Goal: Information Seeking & Learning: Find specific fact

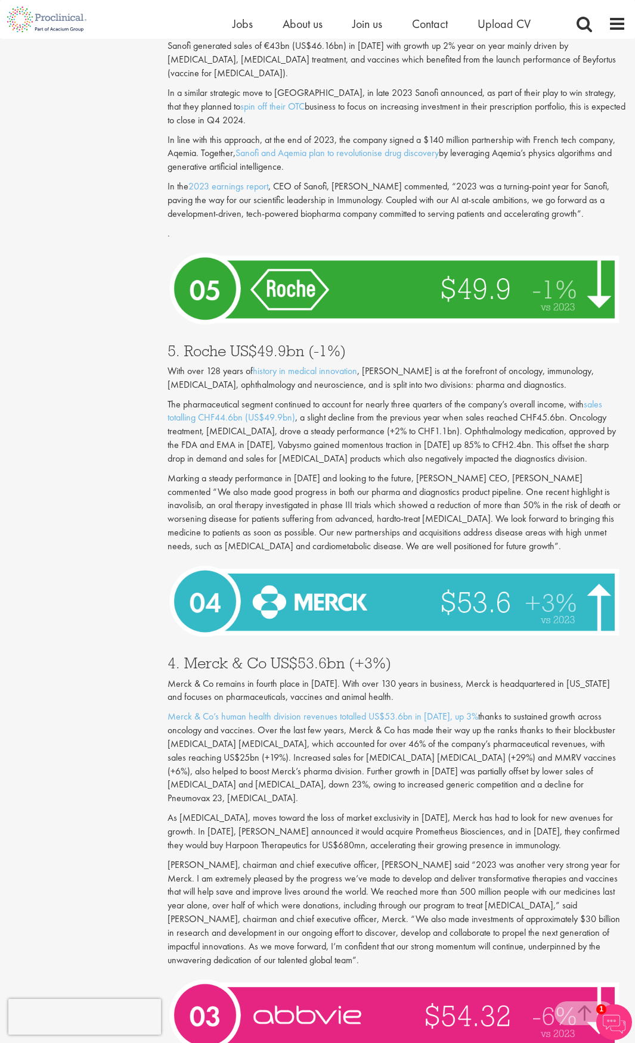
scroll to position [2378, 0]
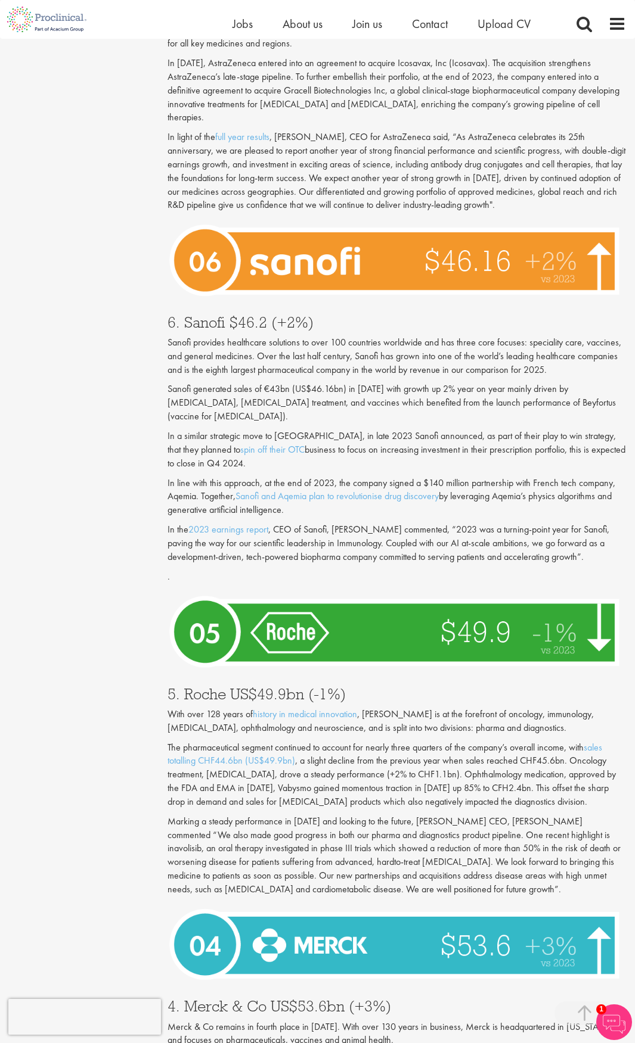
drag, startPoint x: 316, startPoint y: 544, endPoint x: 255, endPoint y: 382, distance: 173.3
drag, startPoint x: 255, startPoint y: 382, endPoint x: 226, endPoint y: 347, distance: 45.7
click at [226, 383] on p "Sanofi generated sales of €43bn (US$46.16bn) in [DATE] with growth up 2% year o…" at bounding box center [396, 403] width 458 height 41
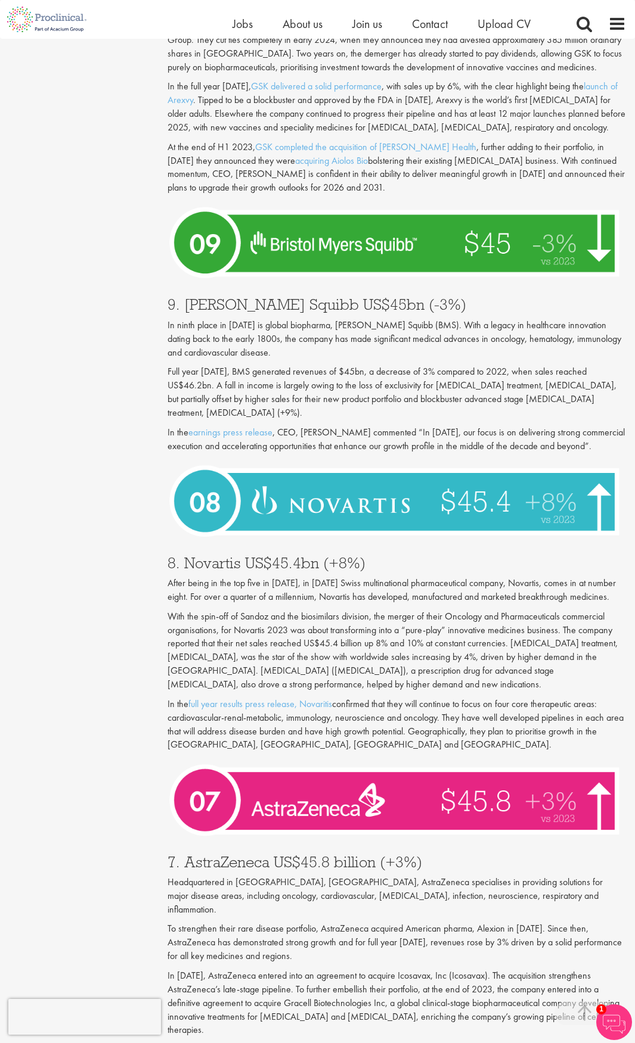
drag, startPoint x: 213, startPoint y: 284, endPoint x: 208, endPoint y: 170, distance: 113.9
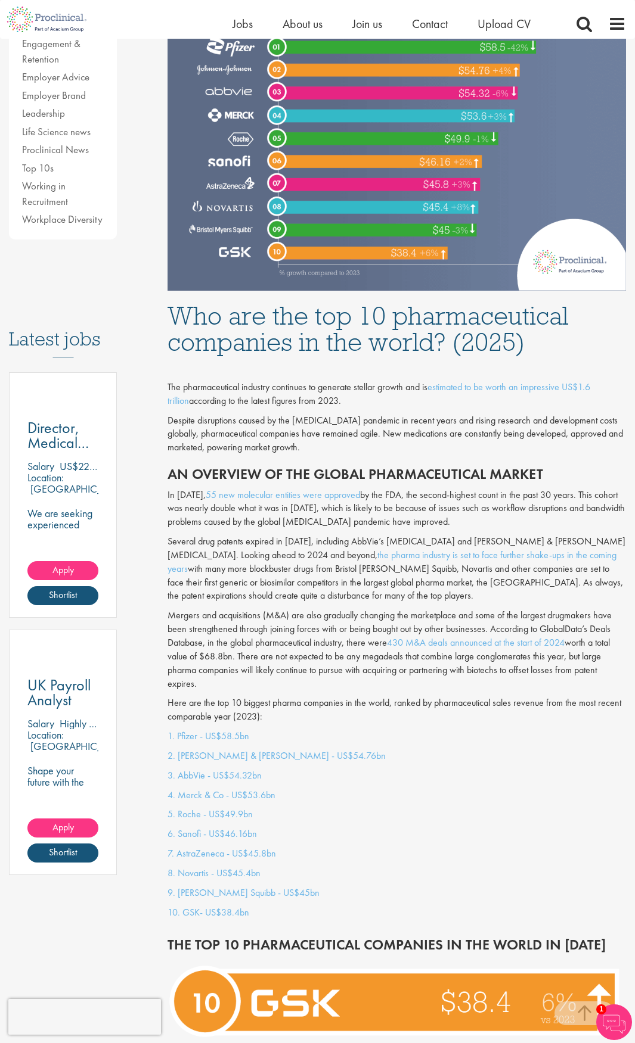
drag, startPoint x: 441, startPoint y: 692, endPoint x: 443, endPoint y: 703, distance: 10.3
click at [443, 703] on div "The pharmaceutical industry continues to generate stellar growth and is estimat…" at bounding box center [397, 545] width 476 height 369
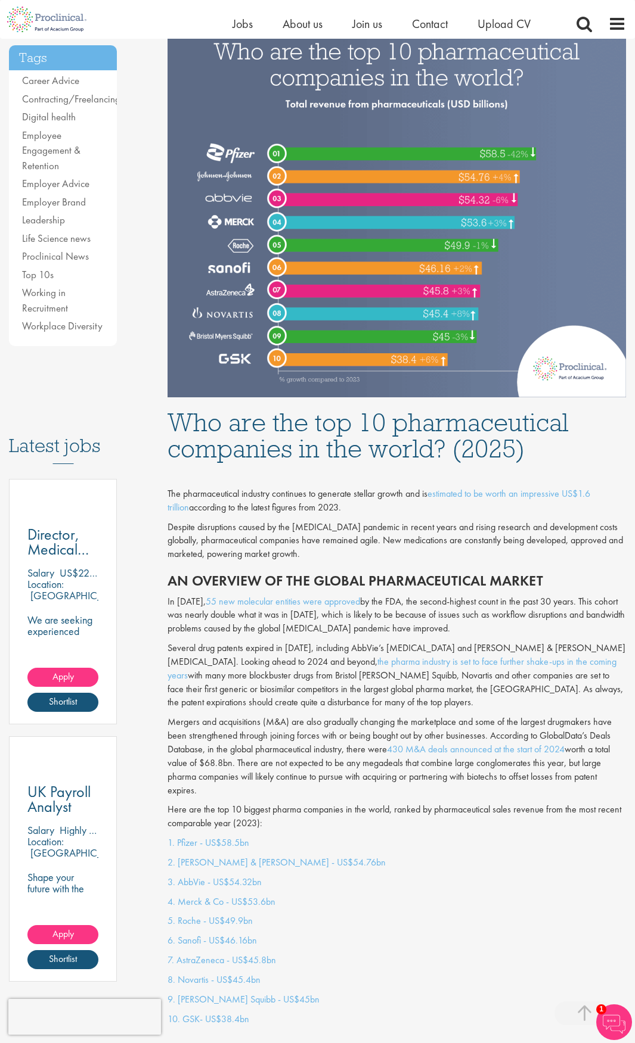
scroll to position [255, 0]
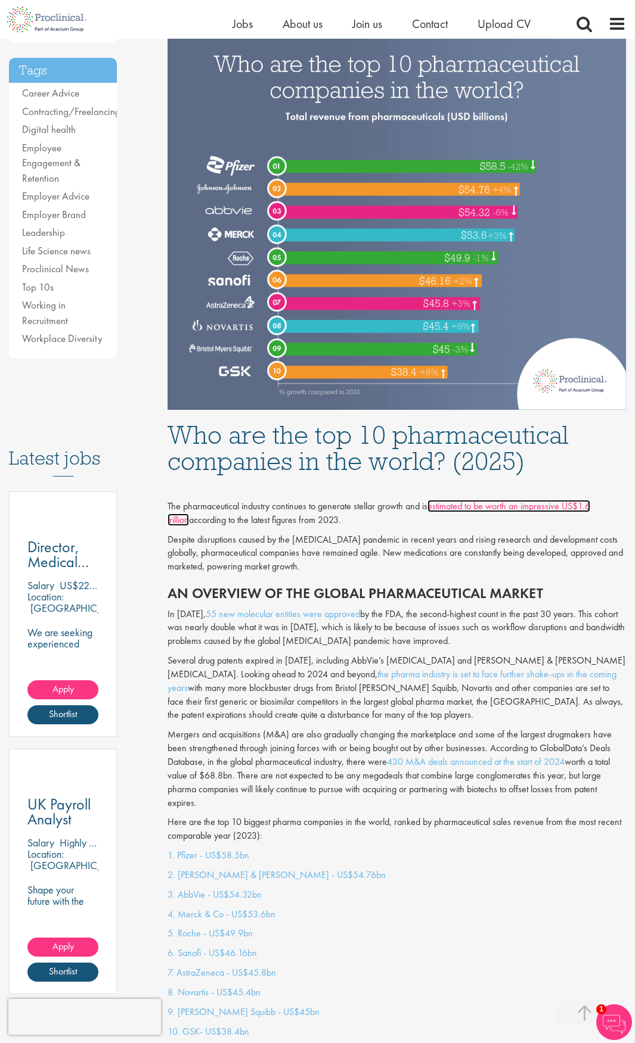
click at [497, 500] on link "estimated to be worth an impressive US$1.6 trillion" at bounding box center [378, 513] width 422 height 26
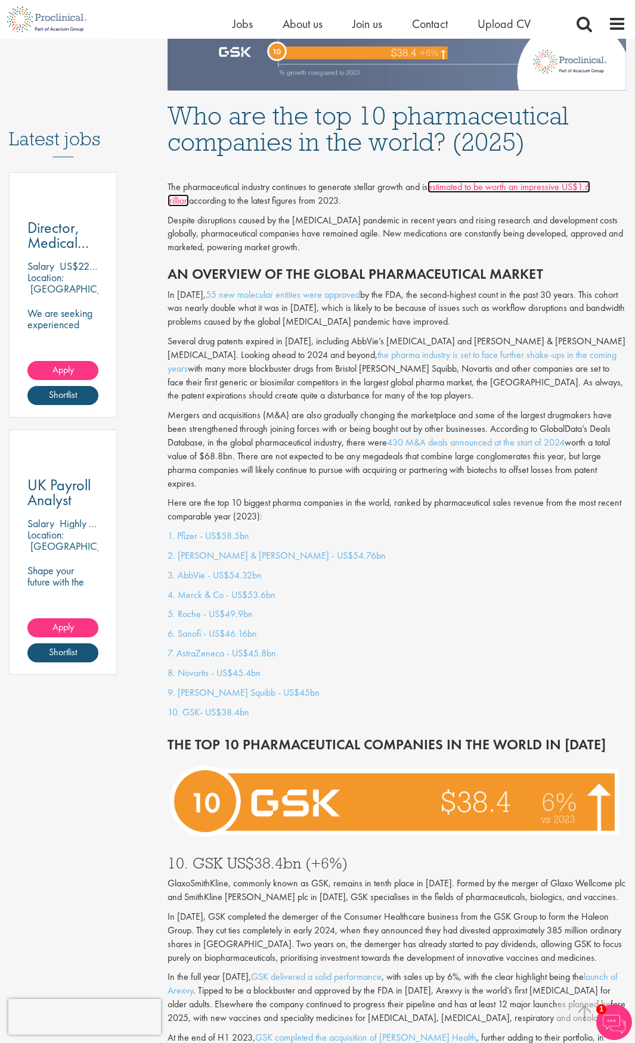
scroll to position [601, 0]
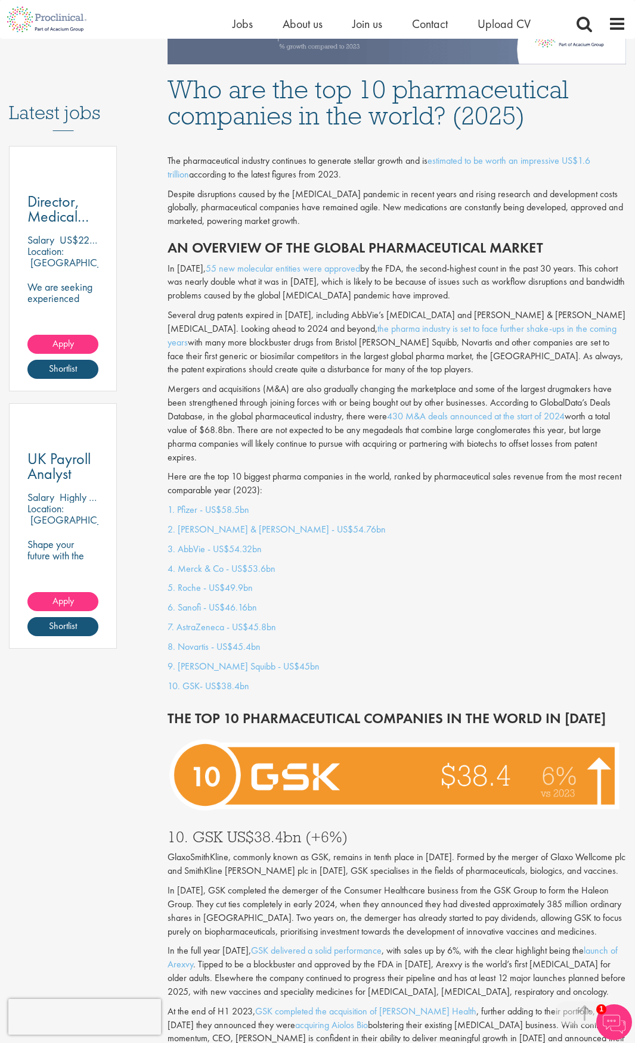
click at [289, 405] on p "Mergers and acquisitions (M&A) are also gradually changing the marketplace and …" at bounding box center [396, 424] width 458 height 82
click at [427, 596] on div "1. Pfizer - US$58.5bn 2. [PERSON_NAME] & [PERSON_NAME] - US$54.76bn 3. AbbVie -…" at bounding box center [397, 601] width 476 height 195
click at [428, 588] on p "5. Roche - US$49.9bn" at bounding box center [396, 589] width 458 height 14
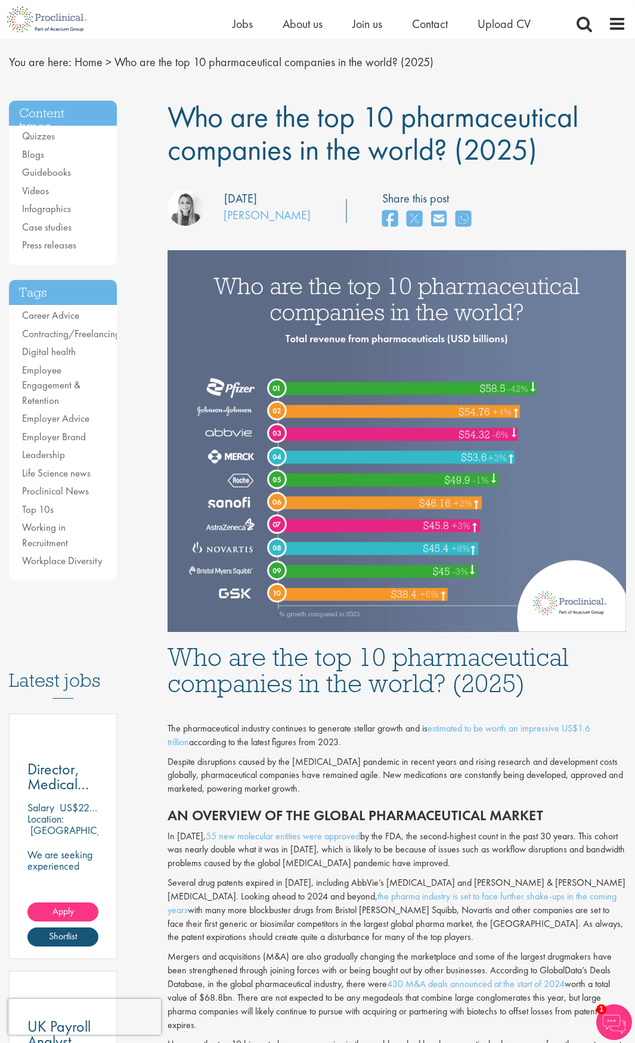
scroll to position [0, 0]
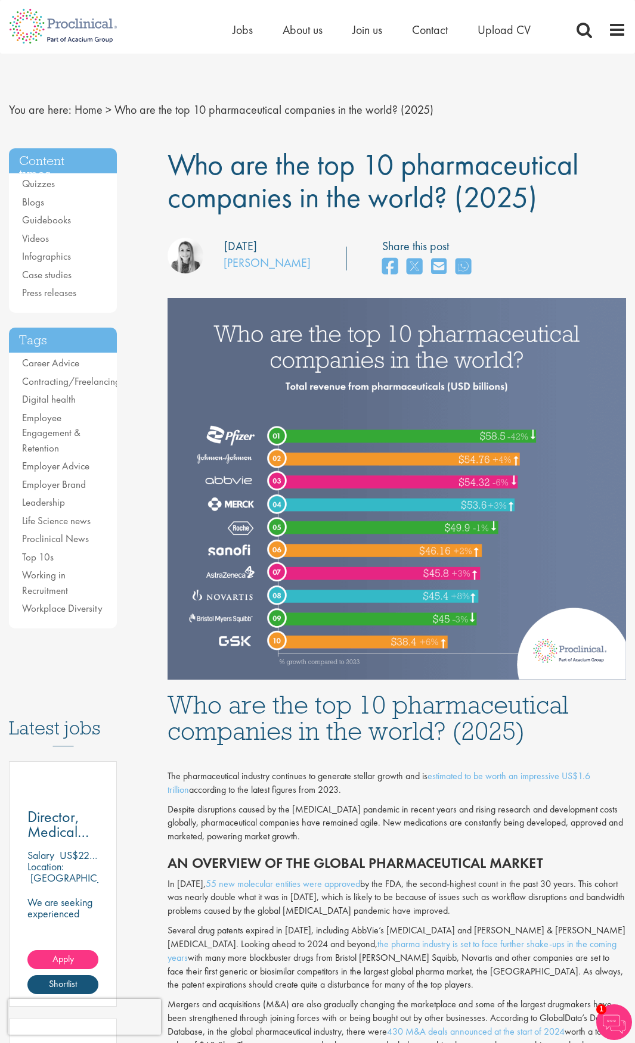
click at [542, 201] on h1 "Who are the top 10 pharmaceutical companies in the world? (2025)" at bounding box center [396, 181] width 458 height 66
drag, startPoint x: 532, startPoint y: 201, endPoint x: 168, endPoint y: 177, distance: 364.9
click at [168, 177] on span "Who are the top 10 pharmaceutical companies in the world? (2025)" at bounding box center [372, 180] width 411 height 71
click at [548, 192] on h1 "Who are the top 10 pharmaceutical companies in the world? (2025)" at bounding box center [396, 181] width 458 height 66
drag, startPoint x: 539, startPoint y: 197, endPoint x: 167, endPoint y: 180, distance: 372.8
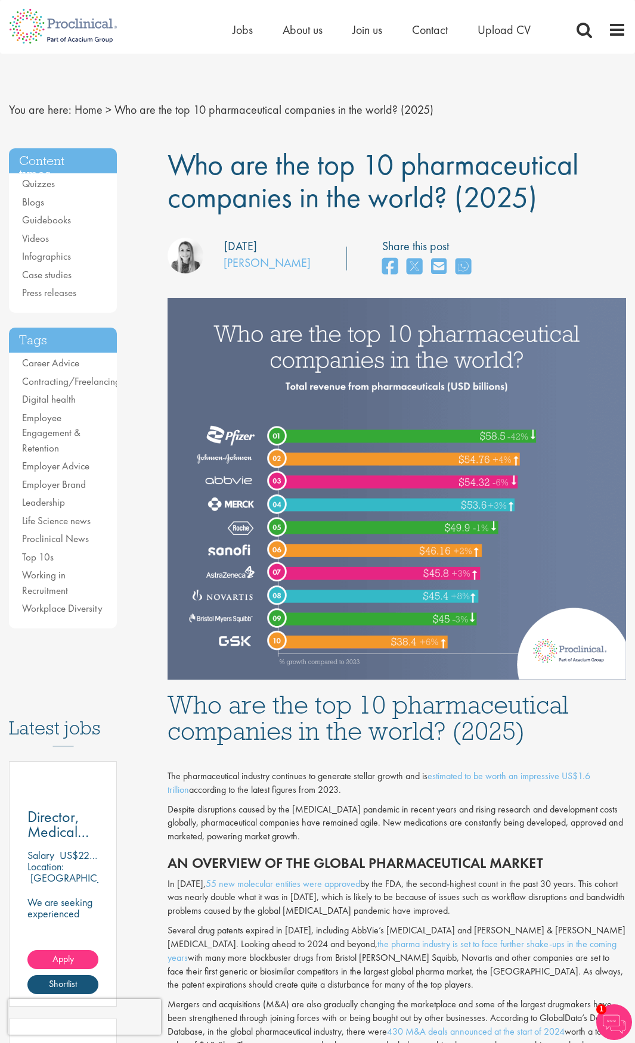
copy span "Who are the top 10 pharmaceutical companies in the world? (2025)"
